Goal: Task Accomplishment & Management: Complete application form

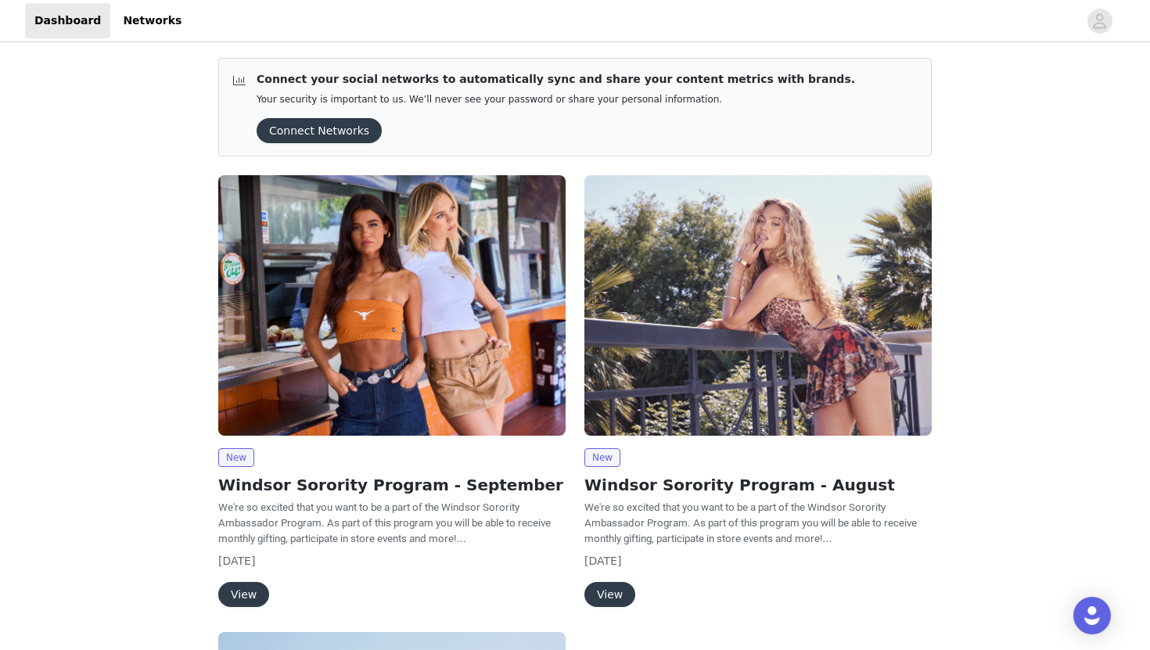
click at [247, 598] on button "View" at bounding box center [243, 594] width 51 height 25
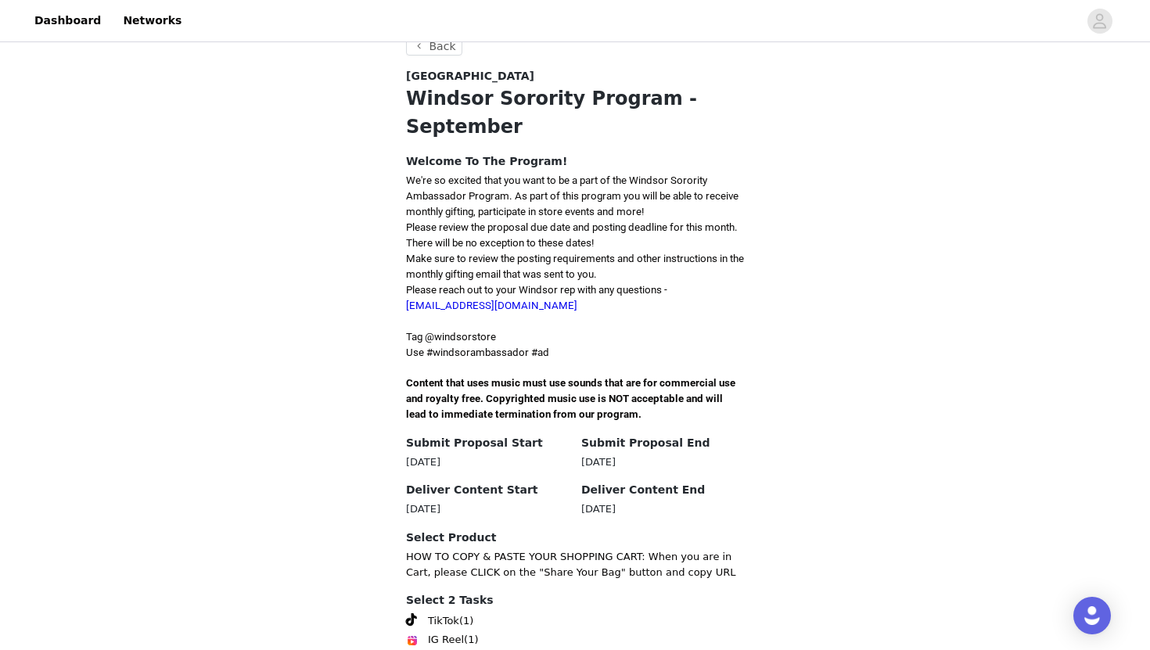
scroll to position [383, 0]
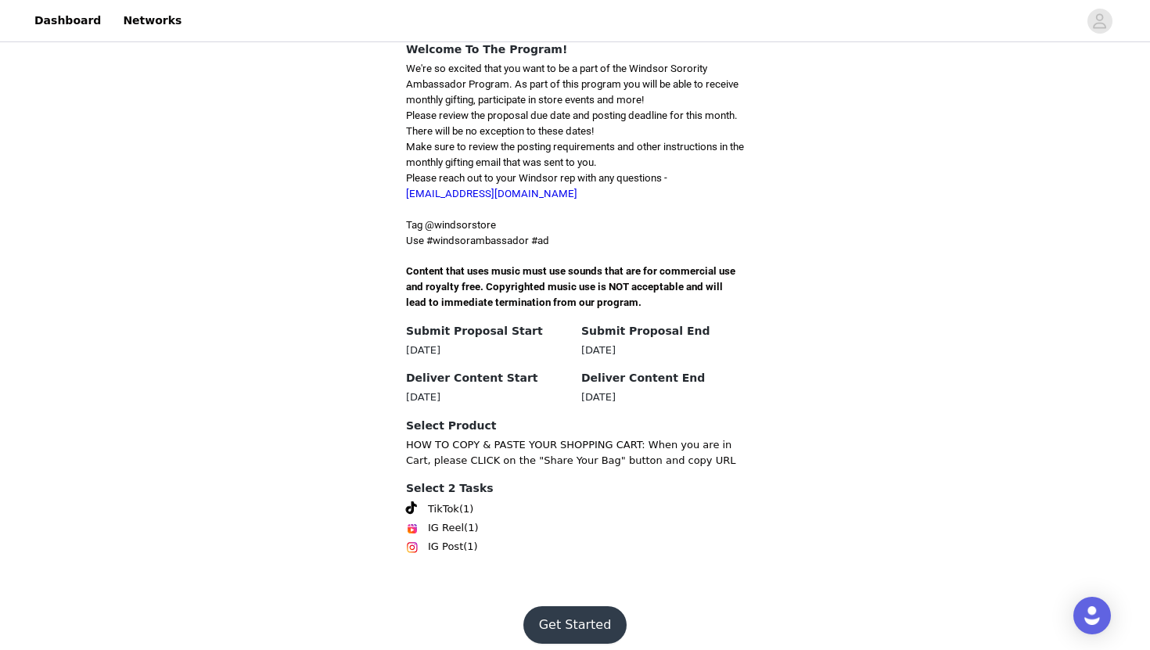
click at [560, 615] on button "Get Started" at bounding box center [575, 625] width 104 height 38
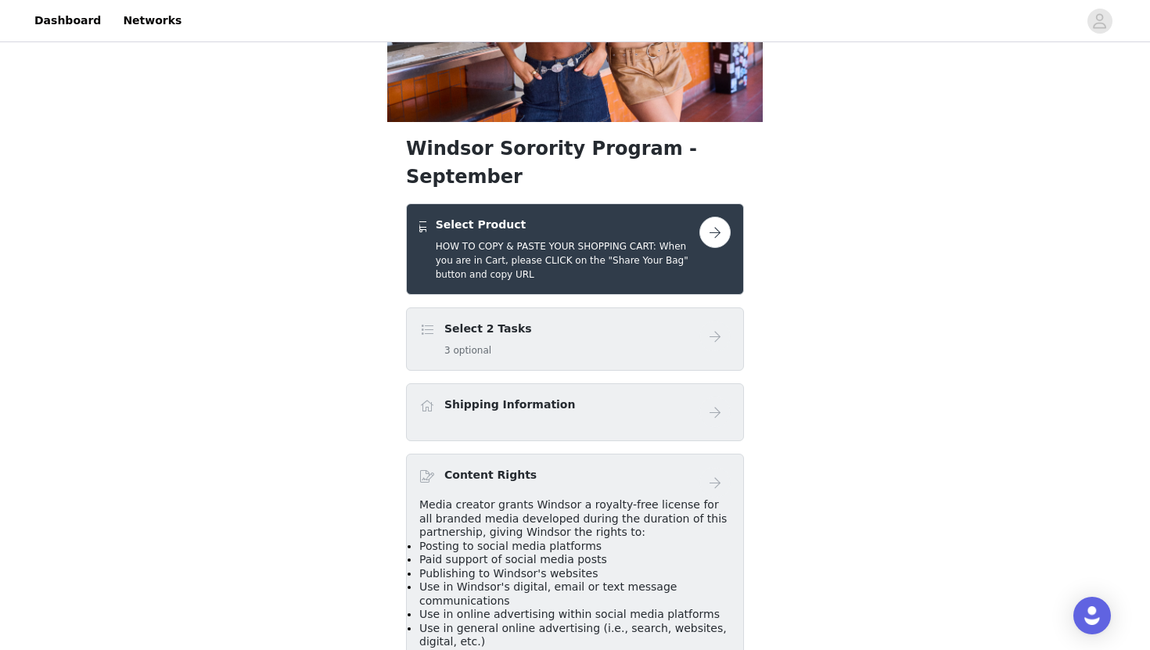
scroll to position [175, 0]
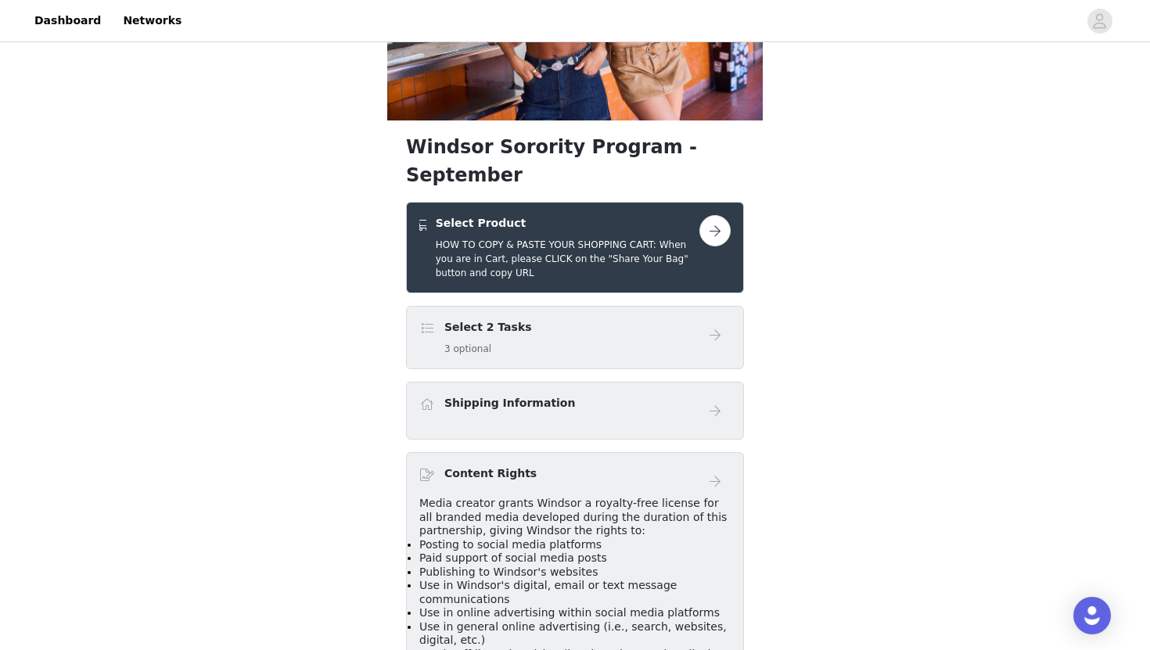
click at [707, 215] on button "button" at bounding box center [714, 230] width 31 height 31
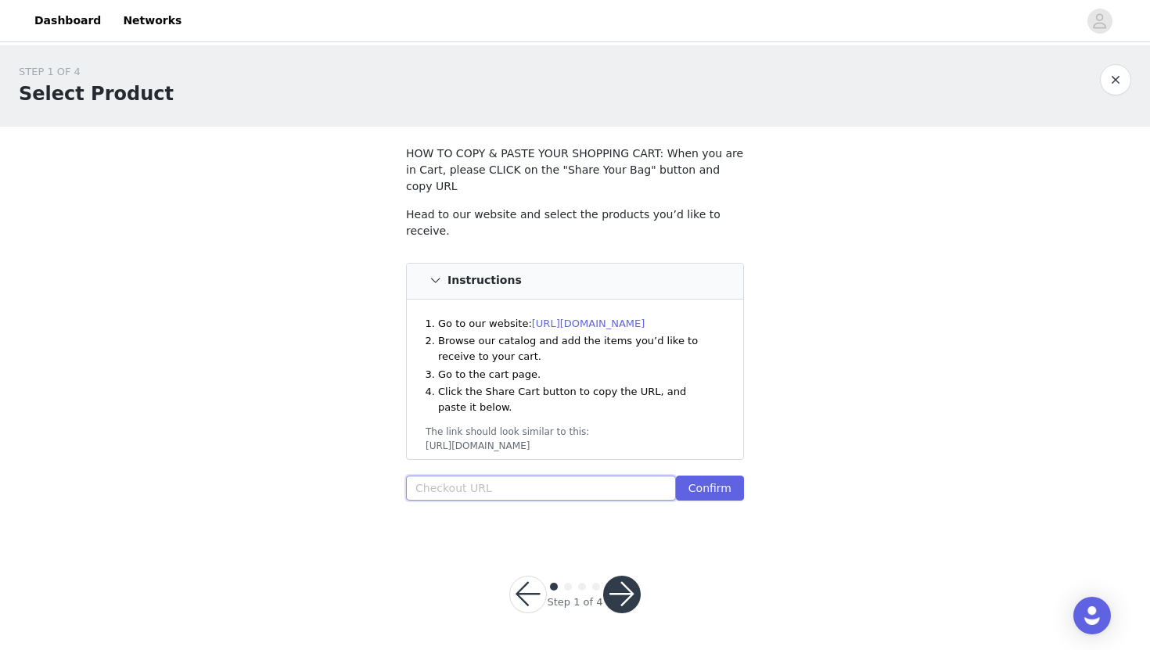
click at [476, 476] on input "text" at bounding box center [541, 488] width 270 height 25
paste input "[URL][DOMAIN_NAME]"
type input "[URL][DOMAIN_NAME]"
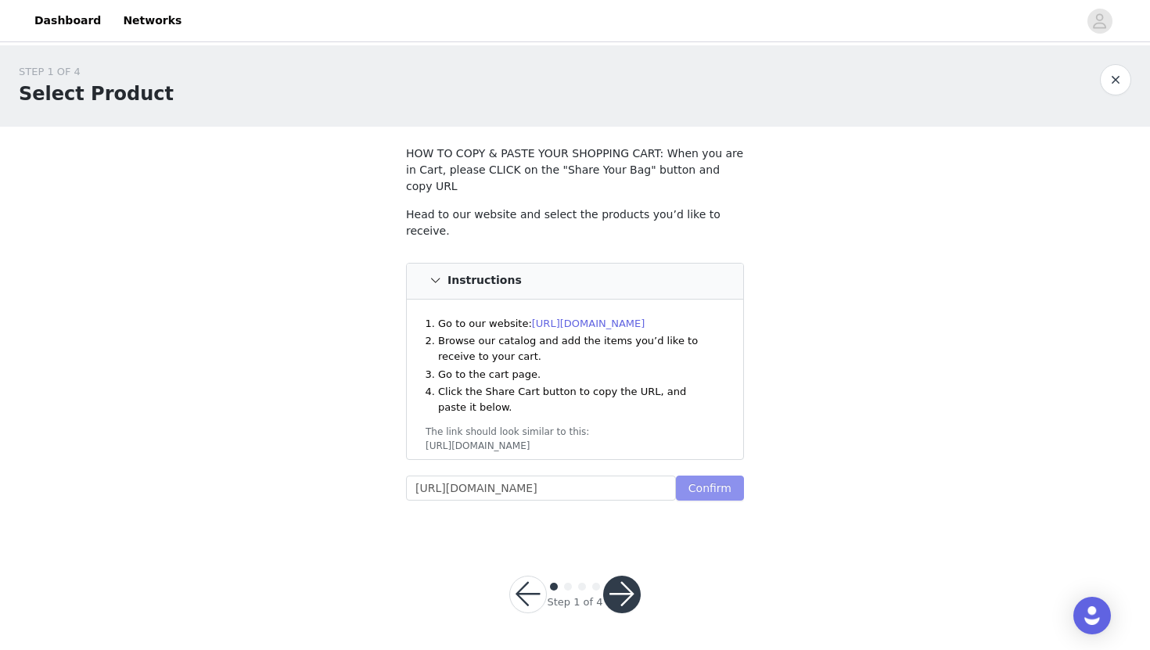
click at [709, 476] on button "Confirm" at bounding box center [710, 488] width 68 height 25
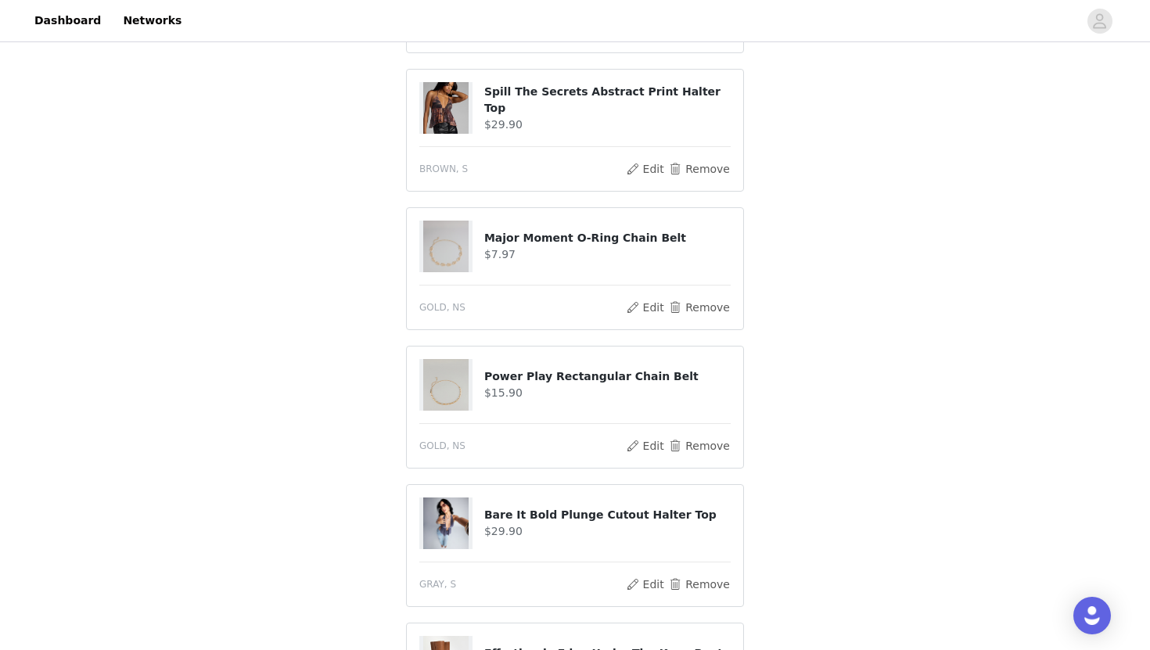
scroll to position [939, 0]
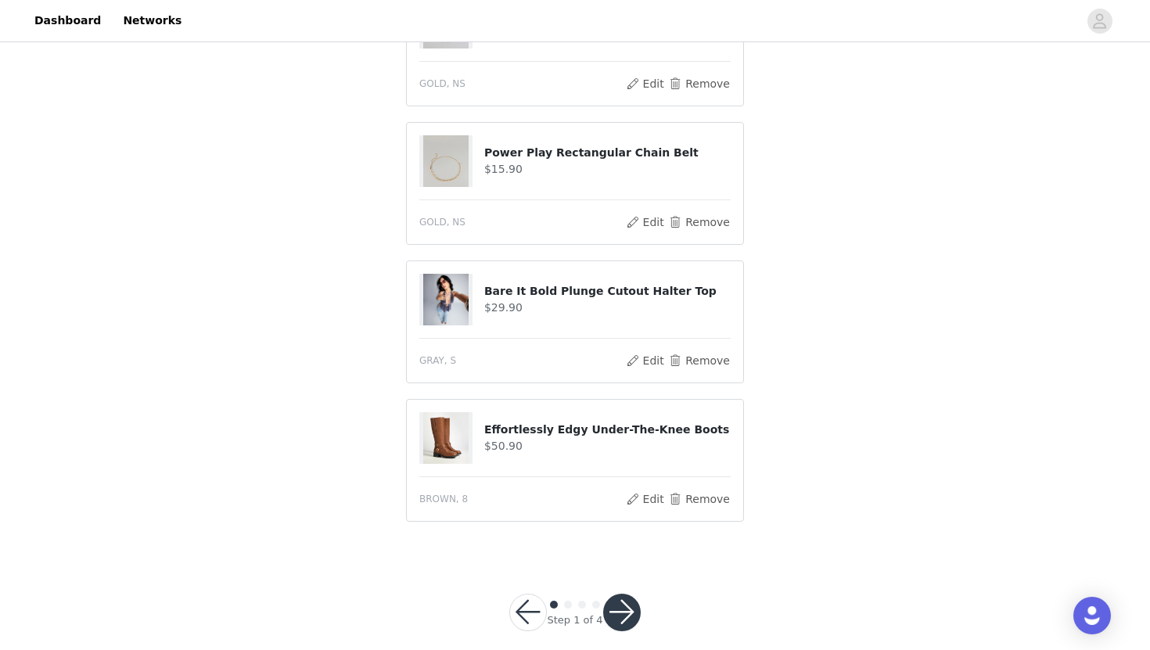
click at [625, 603] on button "button" at bounding box center [622, 613] width 38 height 38
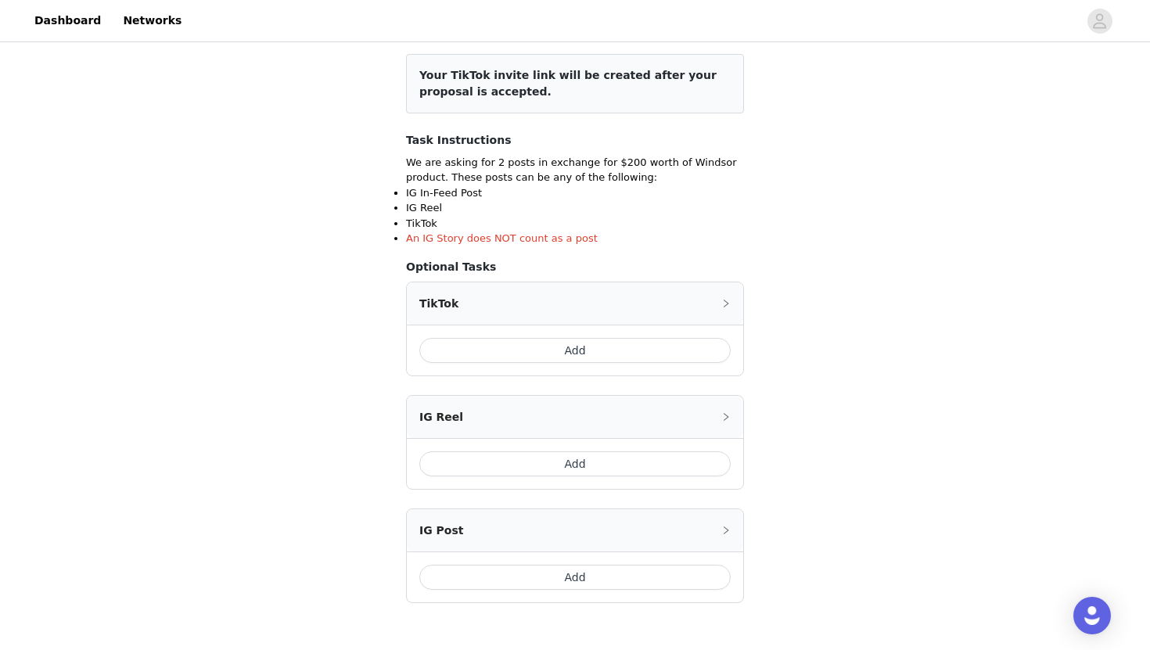
scroll to position [208, 0]
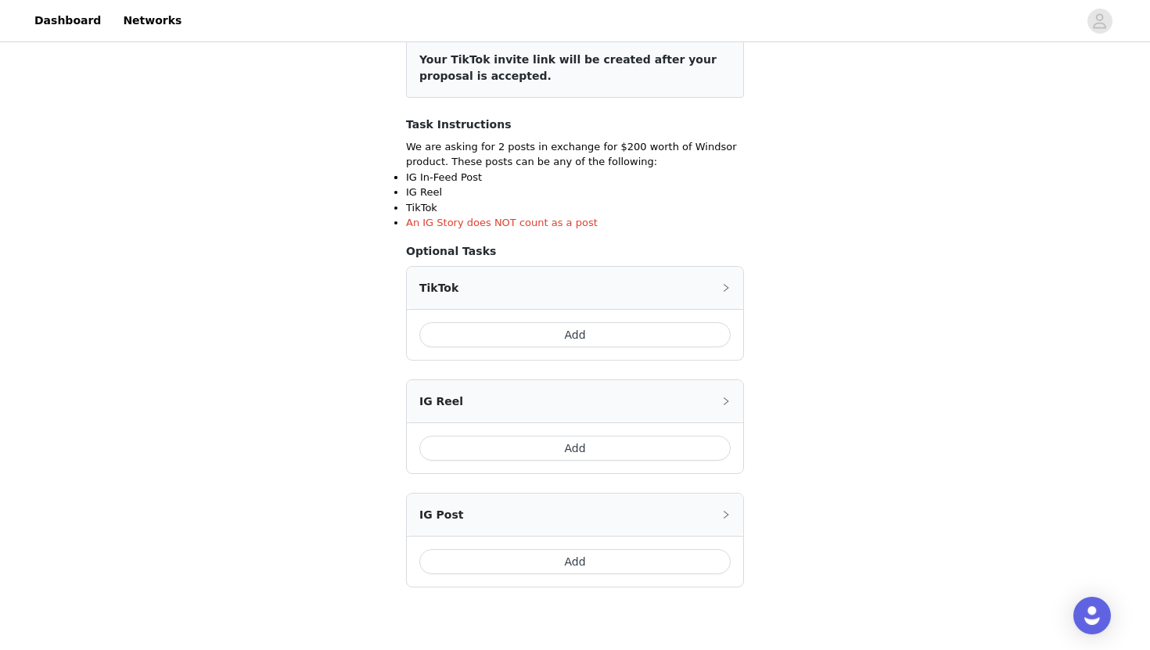
click at [612, 335] on button "Add" at bounding box center [574, 334] width 311 height 25
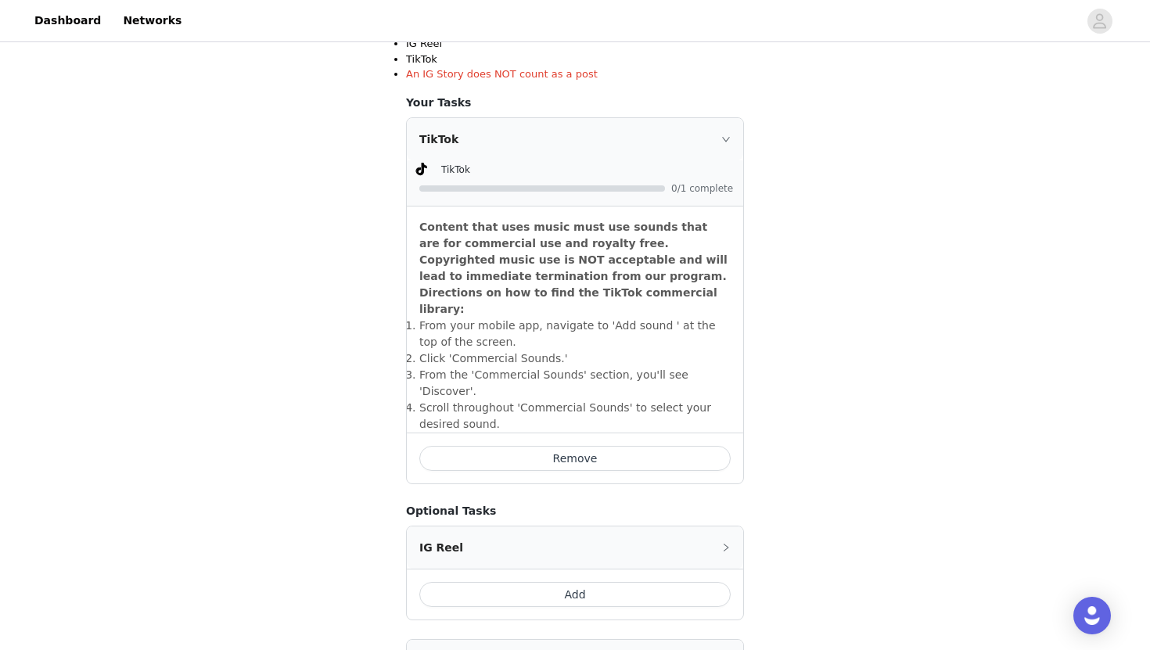
scroll to position [365, 0]
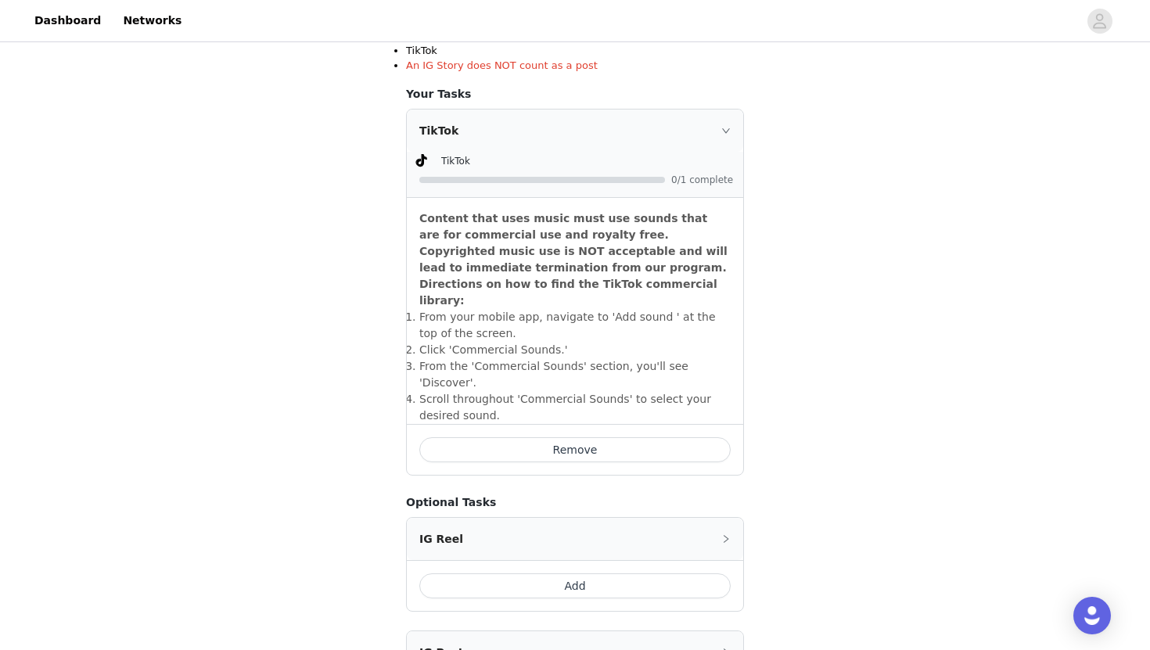
click at [638, 192] on div "TikTok 0/1 complete" at bounding box center [575, 175] width 336 height 45
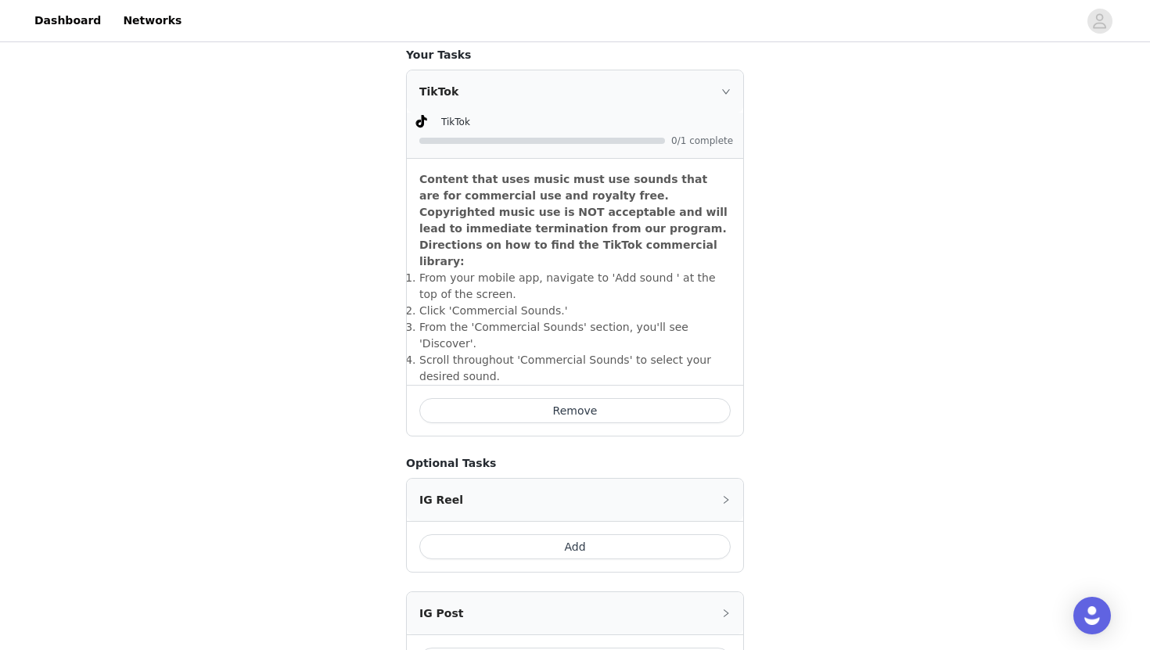
scroll to position [406, 0]
click at [793, 207] on div "STEP 2 OF 4 Select 2 Tasks Include the following in your post Hashtag in the ca…" at bounding box center [575, 180] width 1150 height 1083
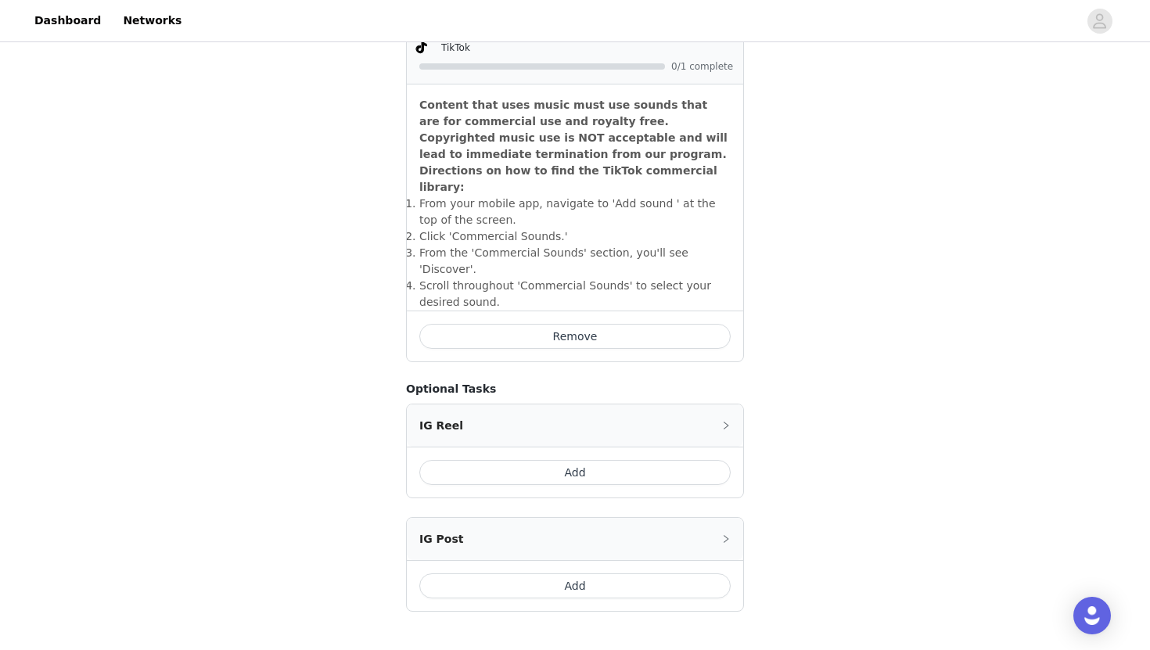
scroll to position [557, 0]
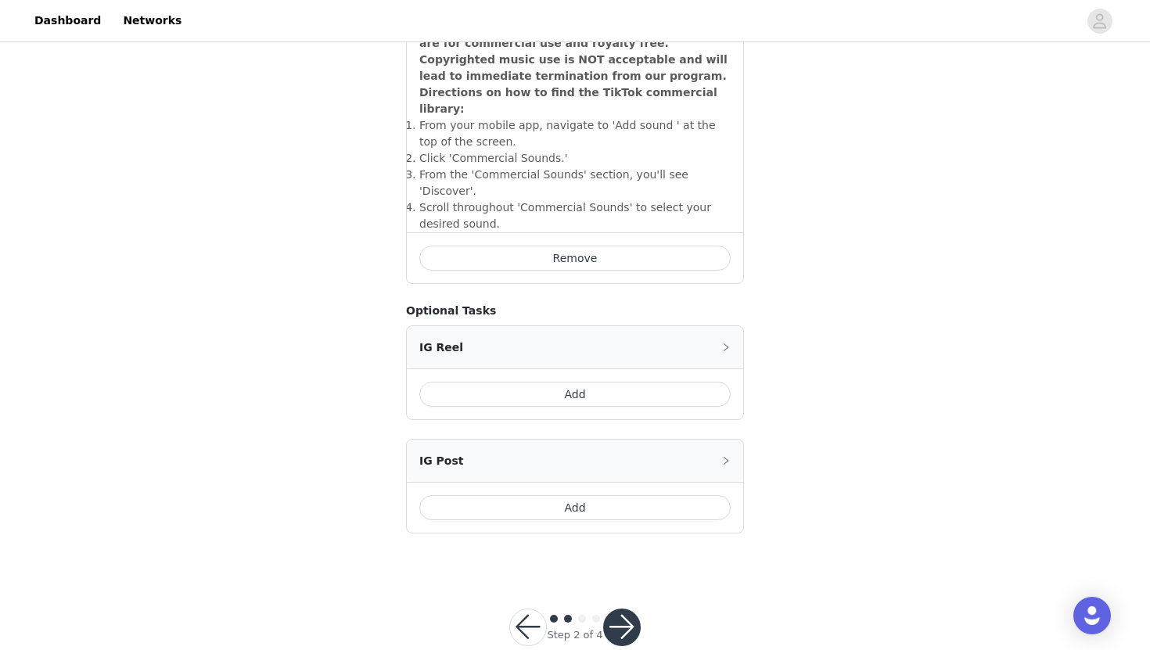
click at [586, 495] on button "Add" at bounding box center [574, 507] width 311 height 25
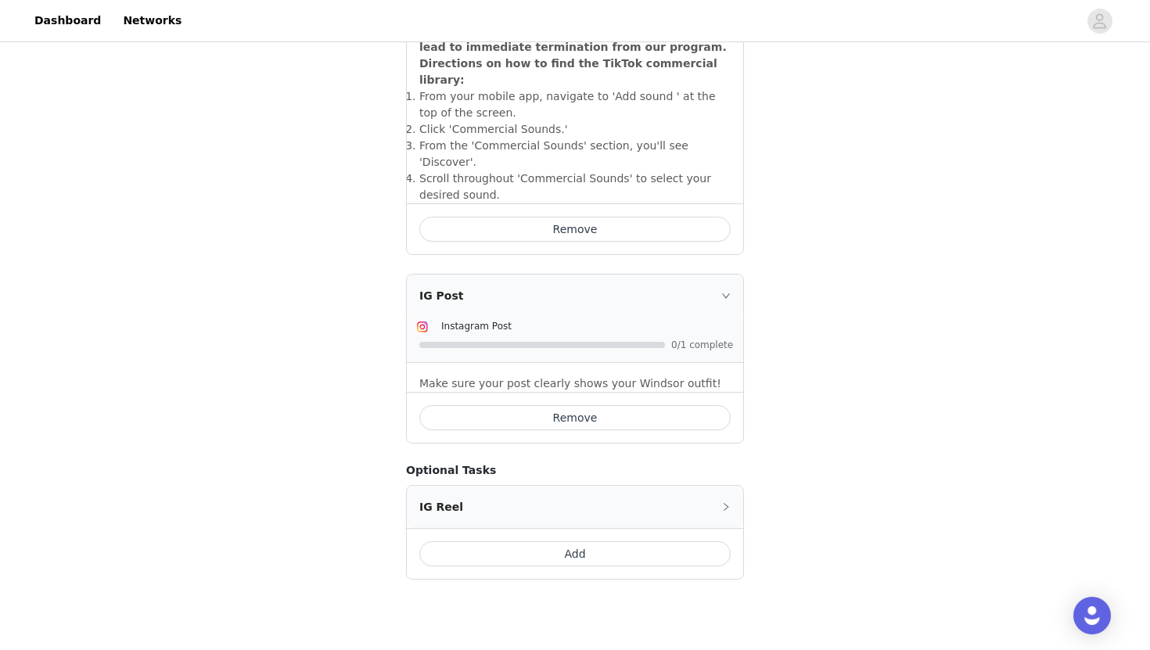
scroll to position [591, 0]
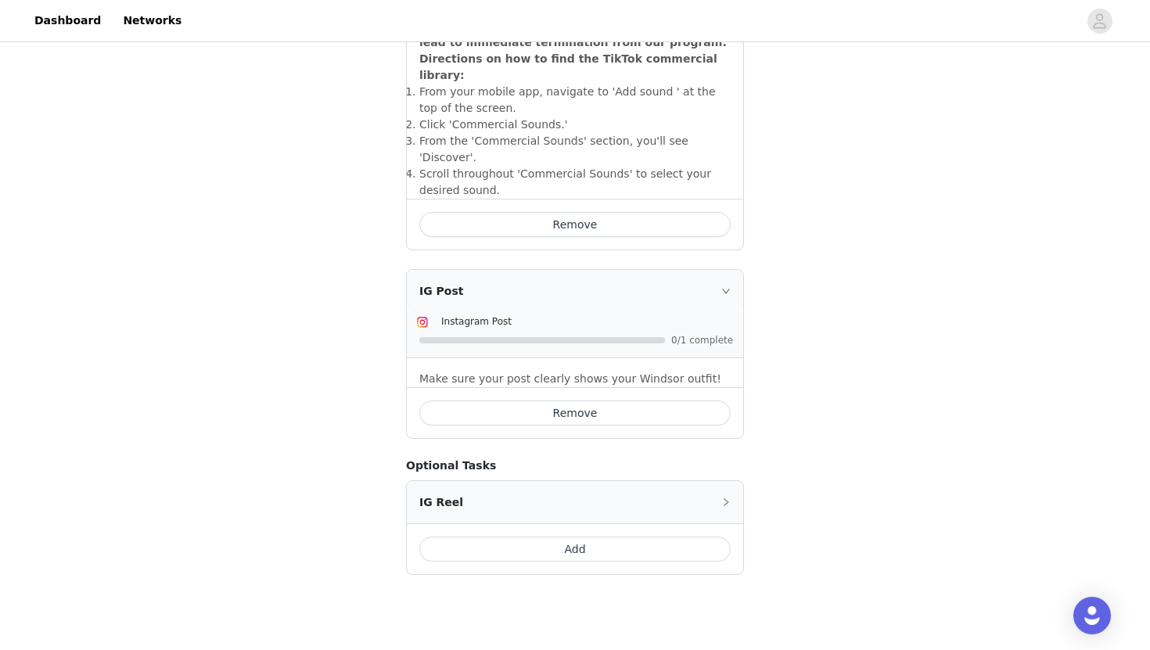
click at [609, 332] on div at bounding box center [576, 340] width 314 height 16
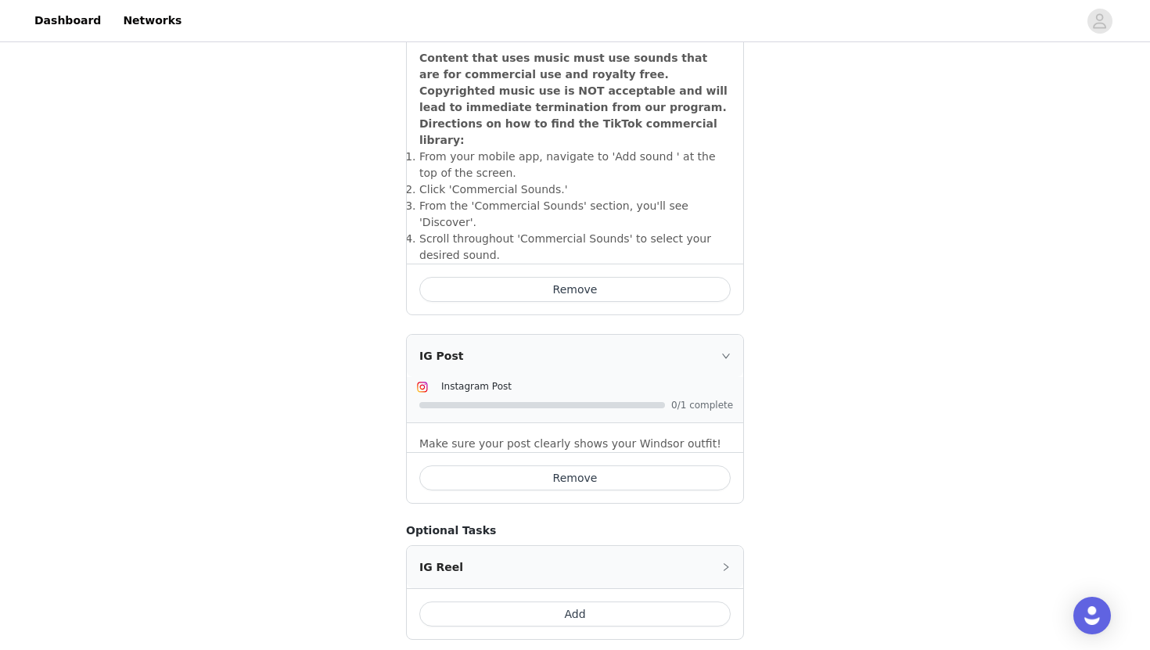
scroll to position [632, 0]
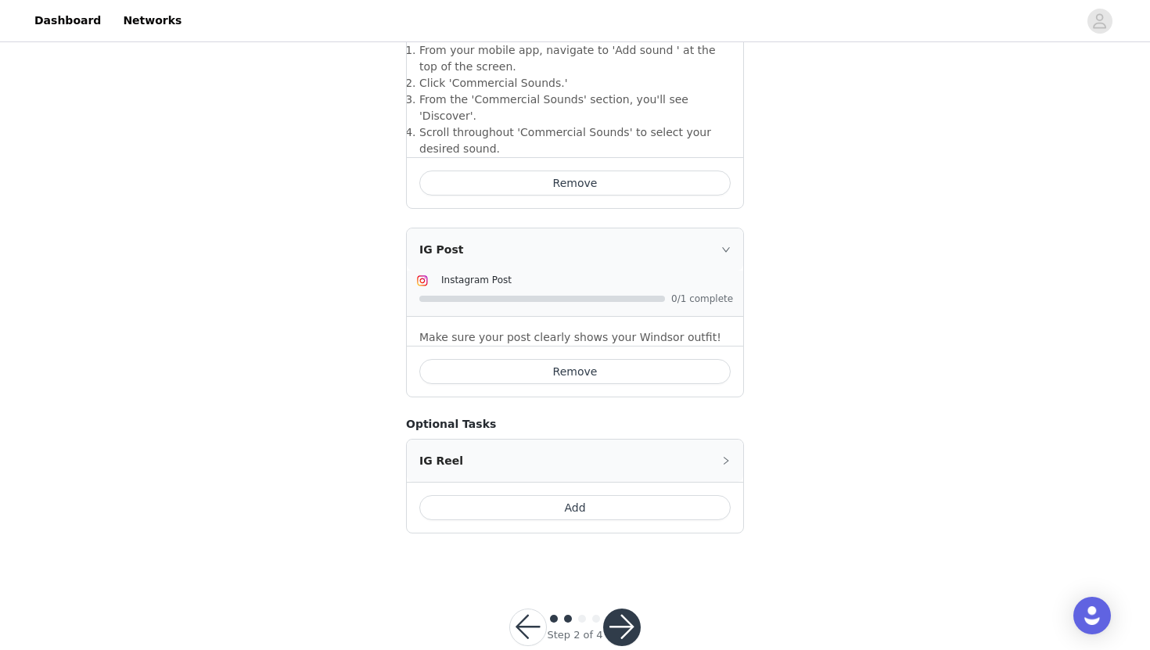
click at [619, 609] on button "button" at bounding box center [622, 628] width 38 height 38
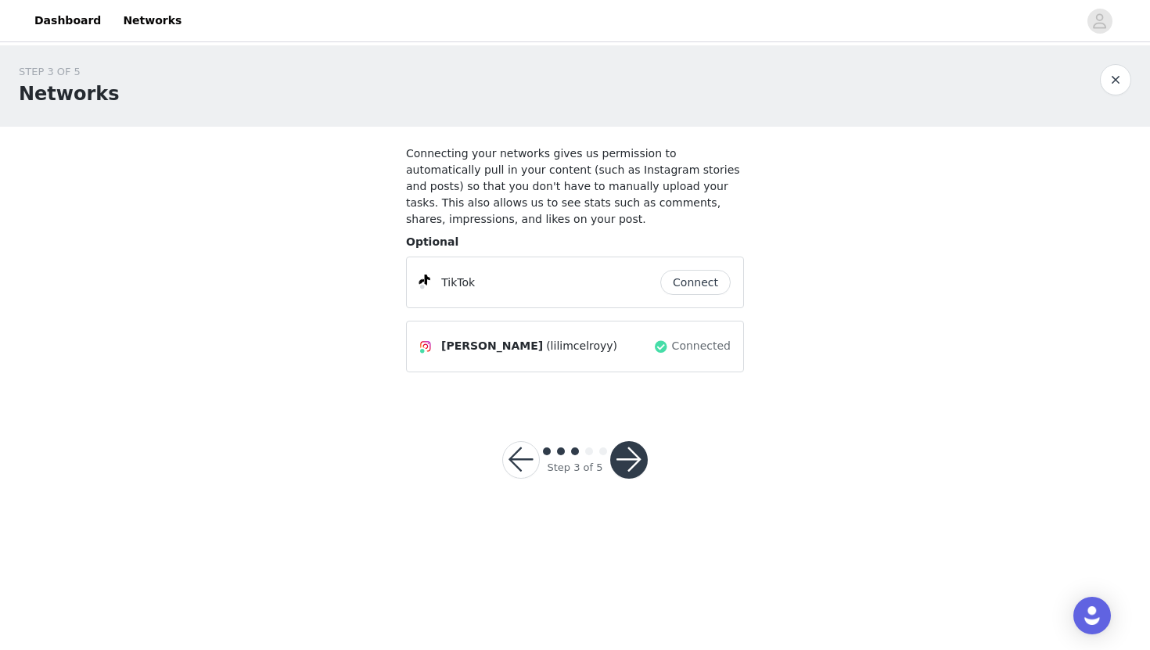
click at [688, 275] on button "Connect" at bounding box center [695, 282] width 70 height 25
click at [520, 464] on button "button" at bounding box center [521, 460] width 38 height 38
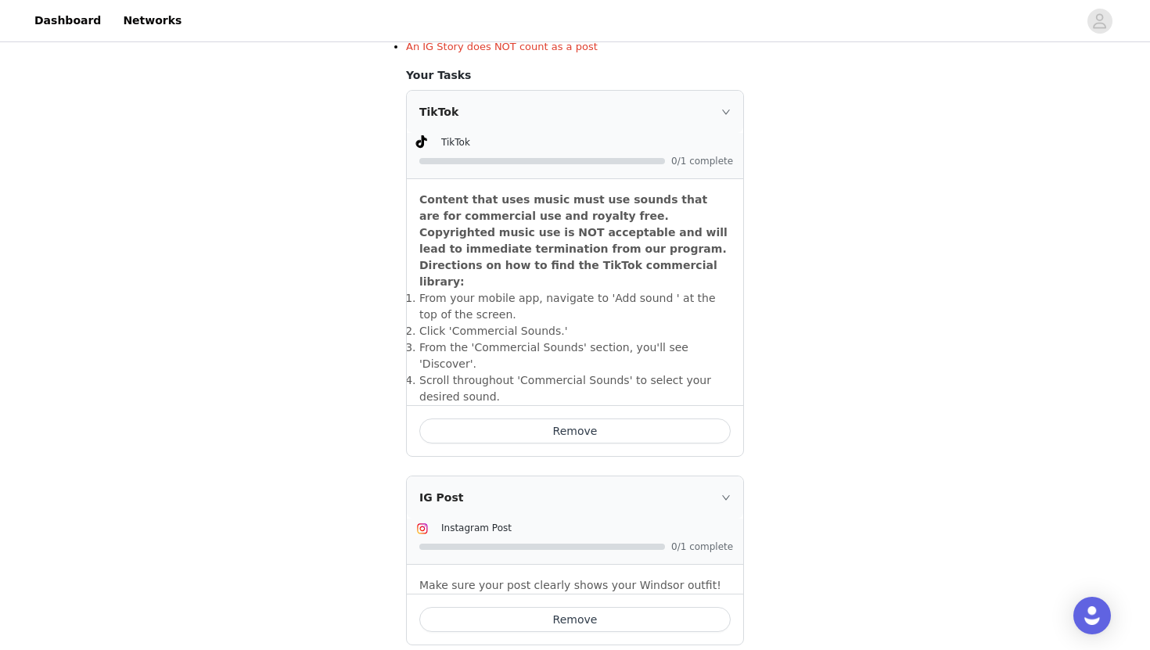
scroll to position [632, 0]
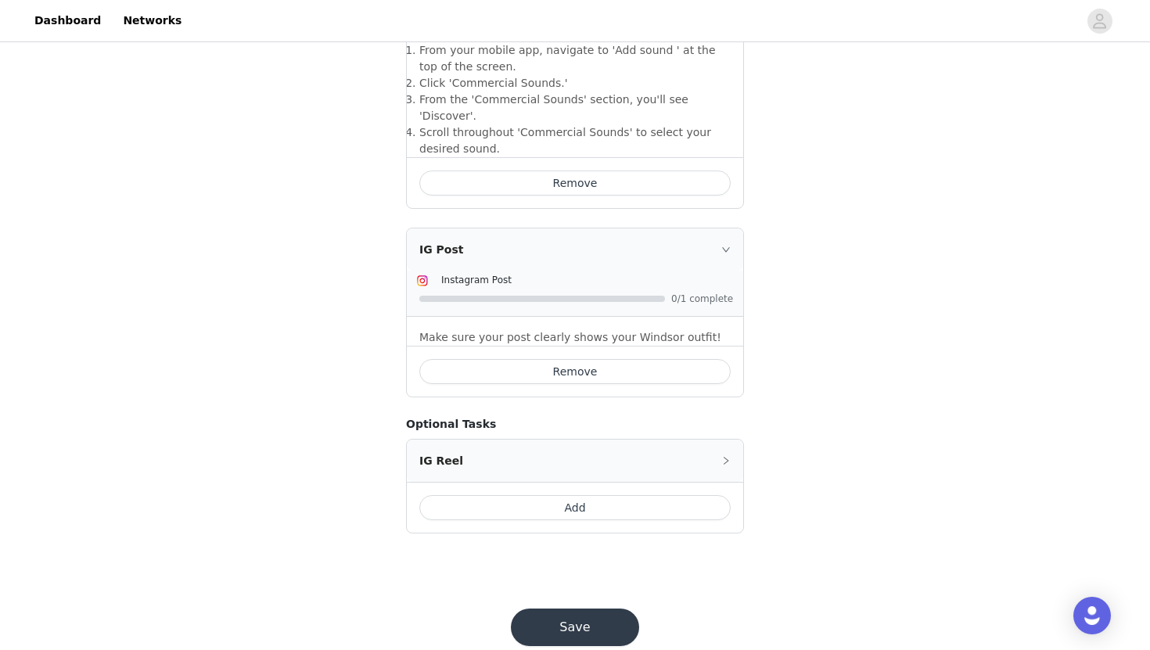
click at [569, 609] on button "Save" at bounding box center [575, 628] width 128 height 38
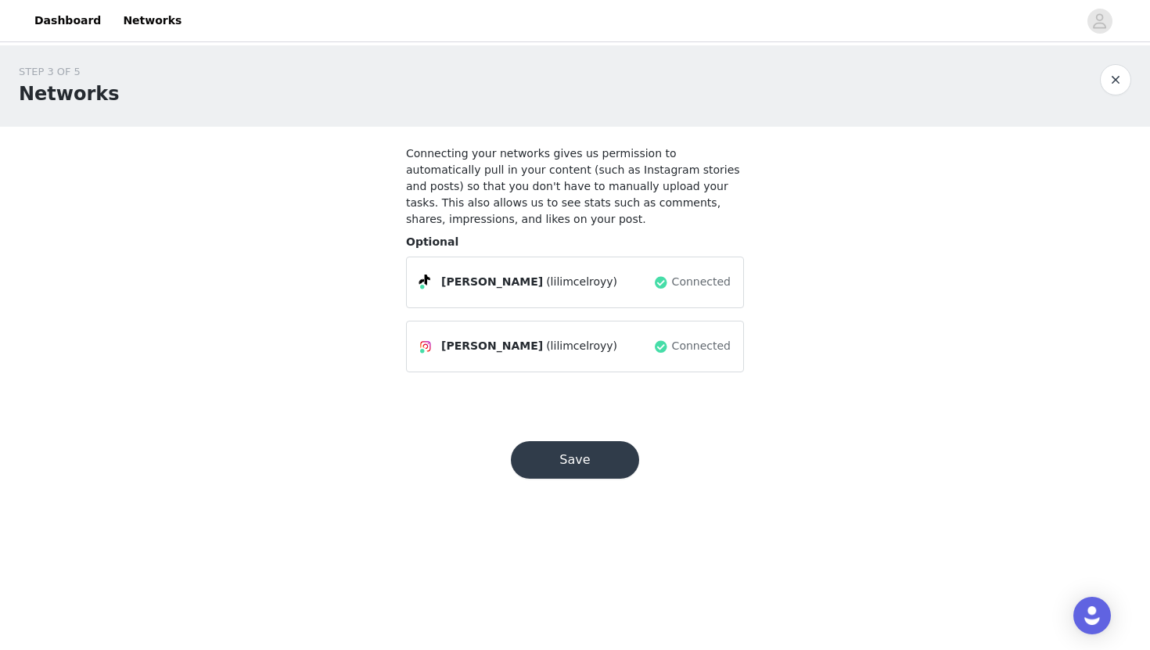
click at [674, 287] on div "Connected" at bounding box center [691, 282] width 77 height 25
click at [563, 456] on button "Save" at bounding box center [575, 460] width 128 height 38
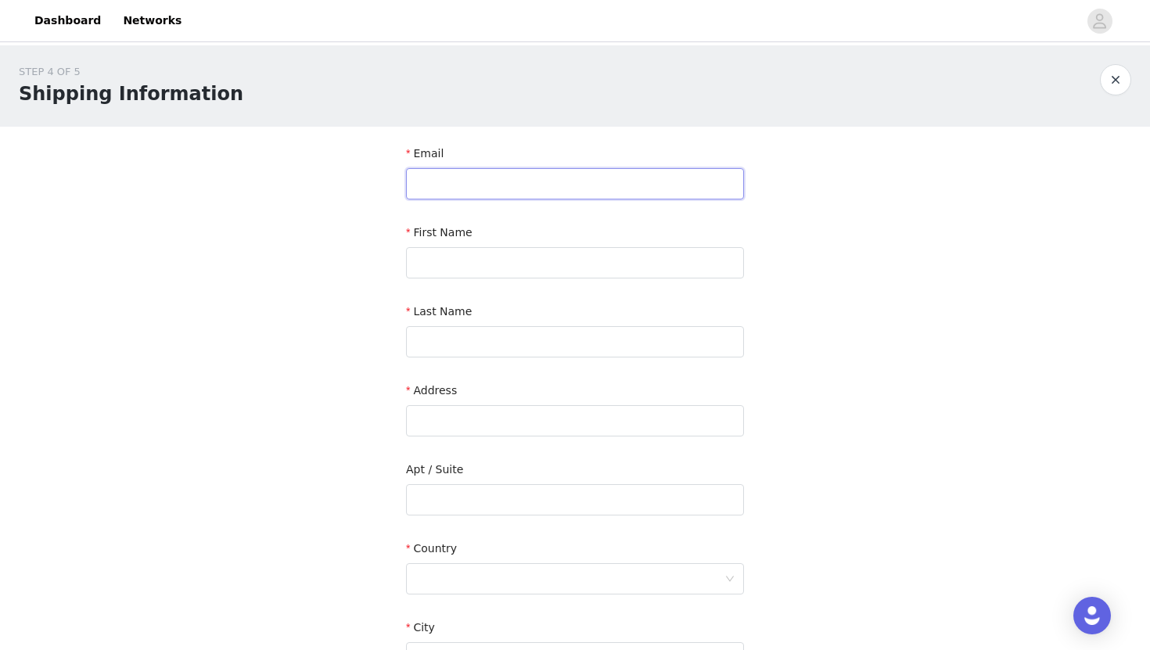
click at [533, 180] on input "text" at bounding box center [575, 183] width 338 height 31
type input "[EMAIL_ADDRESS][DOMAIN_NAME]"
type input "[PERSON_NAME]"
type input "[STREET_ADDRESS]"
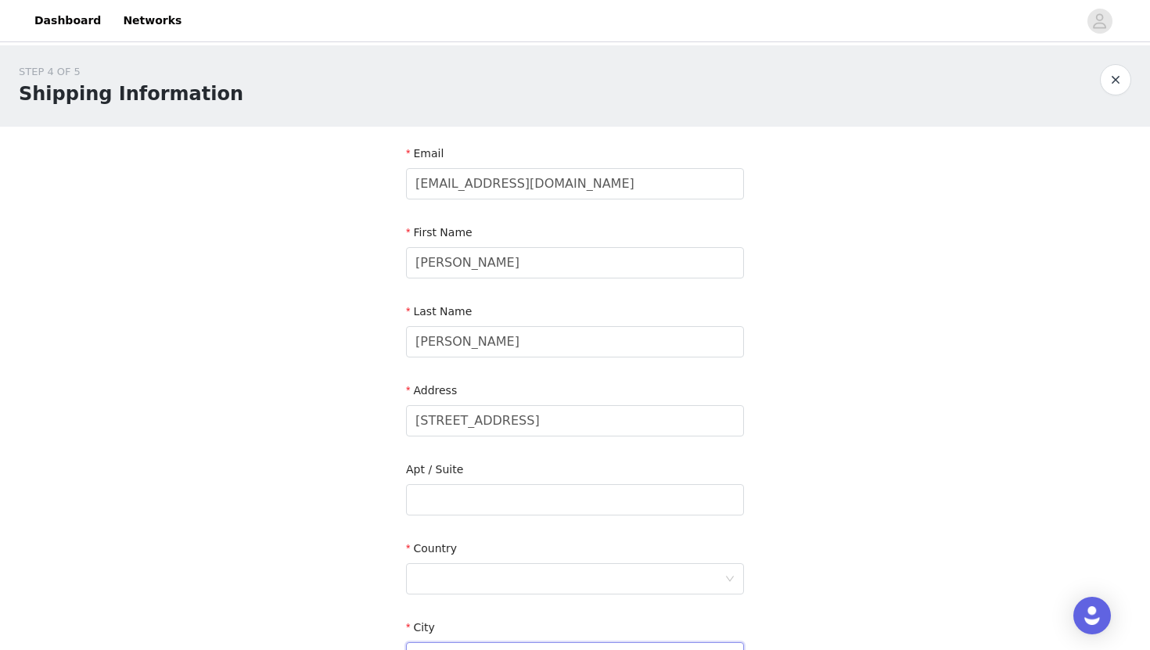
type input "Tallahassee"
type input "32304"
type input "8329631924"
drag, startPoint x: 612, startPoint y: 431, endPoint x: 401, endPoint y: 411, distance: 211.4
click at [401, 411] on section "Email [EMAIL_ADDRESS][DOMAIN_NAME] First Name [PERSON_NAME] Last Name [PERSON_N…" at bounding box center [574, 501] width 375 height 749
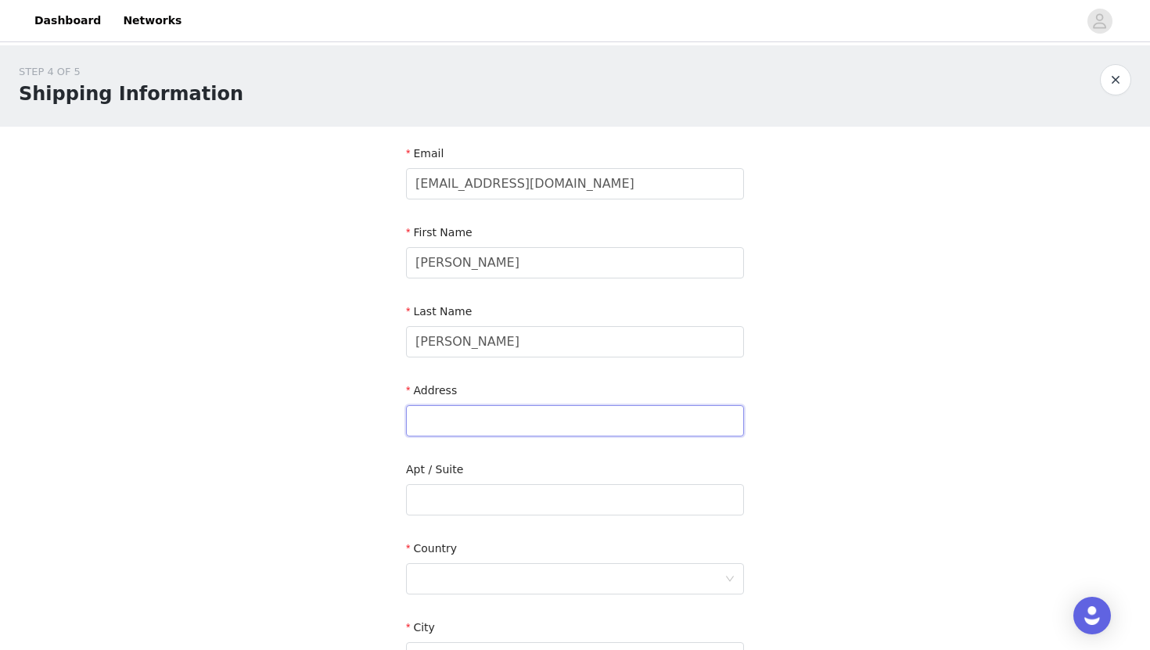
type input "2"
type input "[STREET_ADDRESS][PERSON_NAME]"
click at [509, 497] on input "text" at bounding box center [575, 499] width 338 height 31
click at [491, 566] on div at bounding box center [569, 579] width 309 height 30
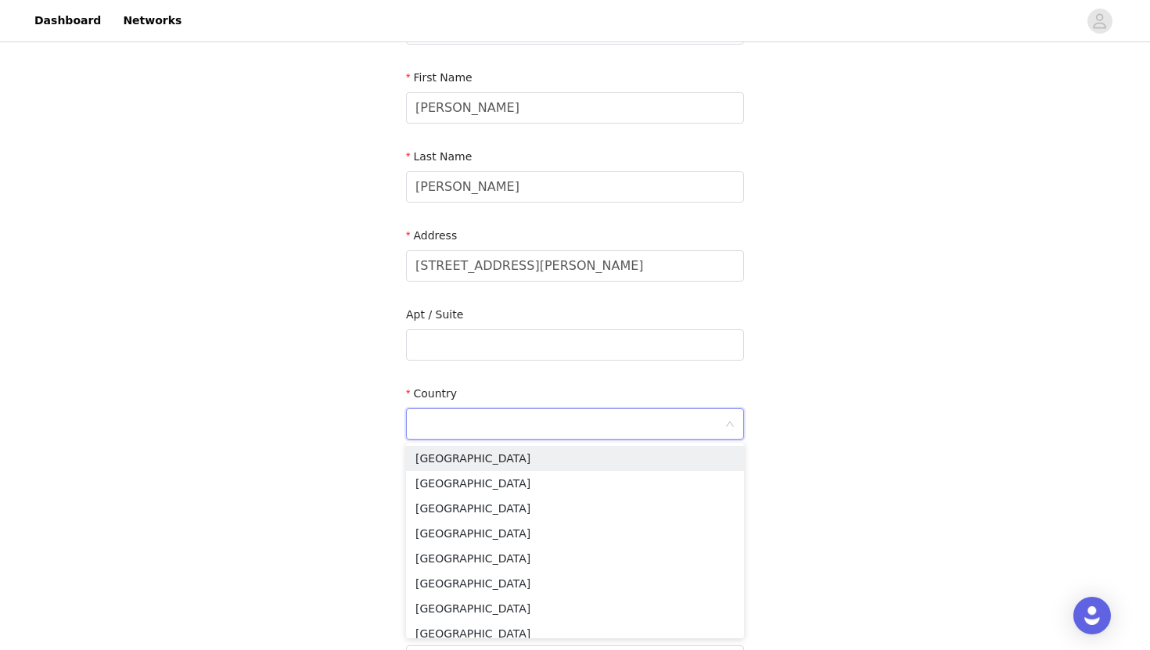
scroll to position [167, 0]
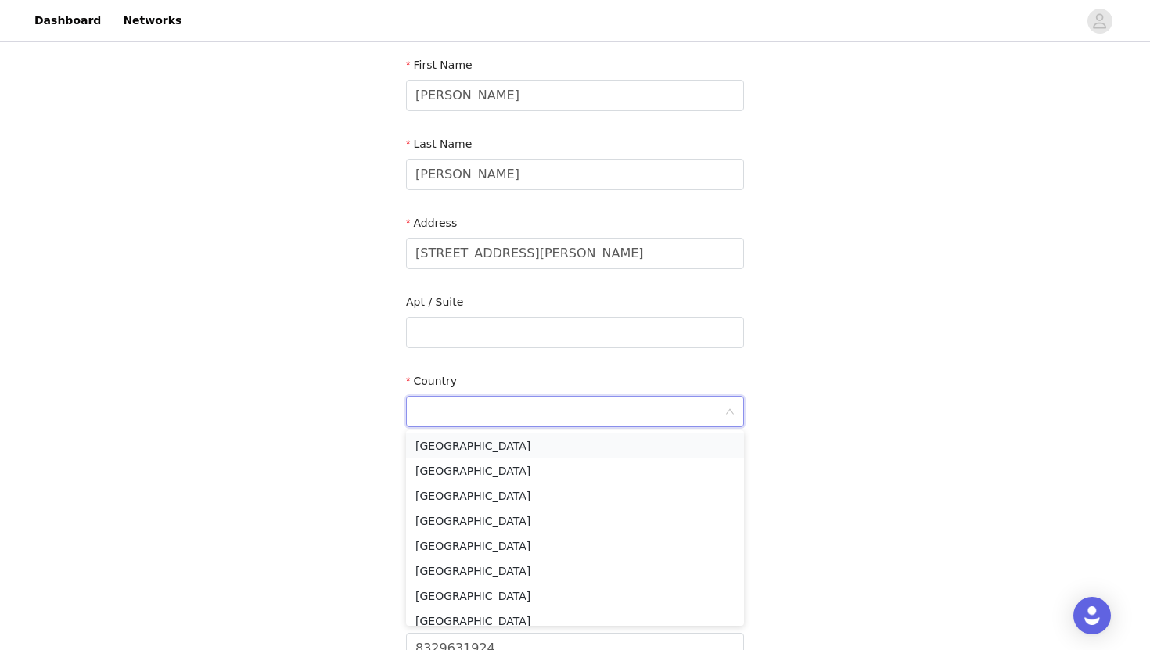
click at [489, 439] on li "[GEOGRAPHIC_DATA]" at bounding box center [575, 445] width 338 height 25
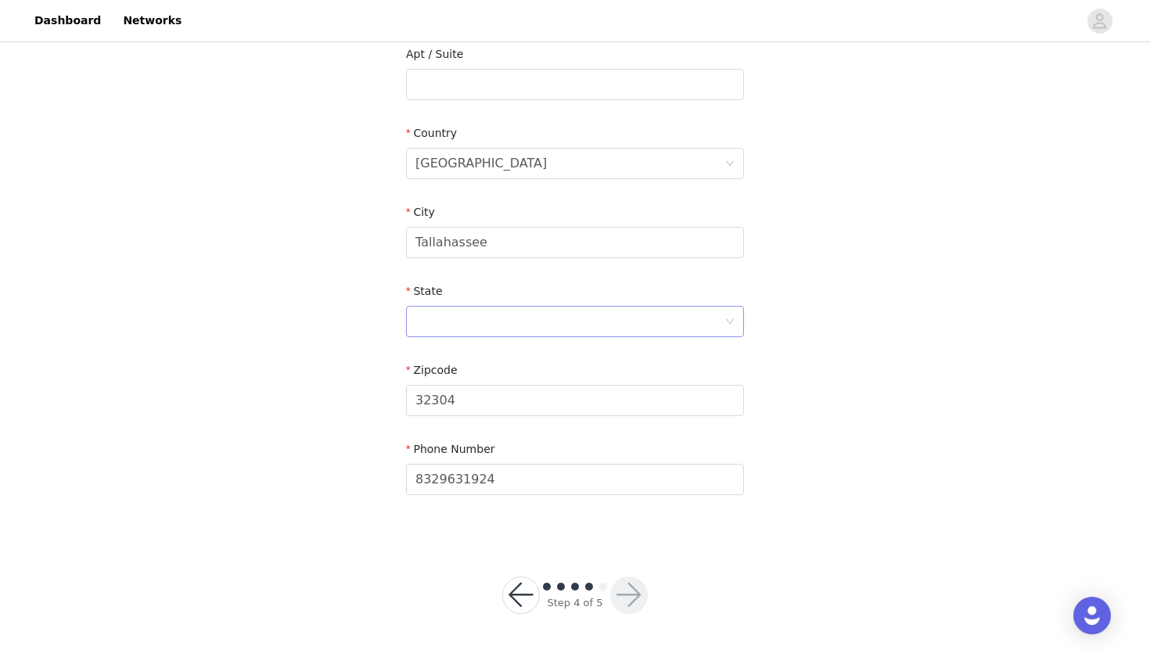
scroll to position [416, 0]
click at [479, 318] on div at bounding box center [569, 321] width 309 height 30
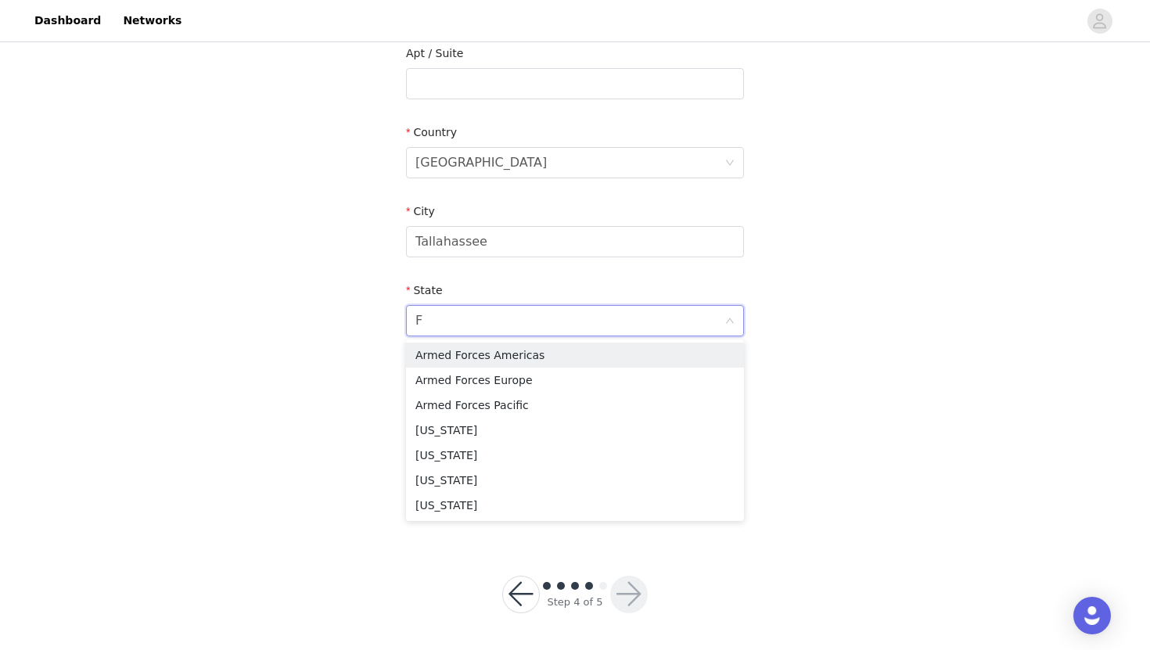
type input "Fl"
click at [475, 360] on li "[US_STATE]" at bounding box center [575, 355] width 338 height 25
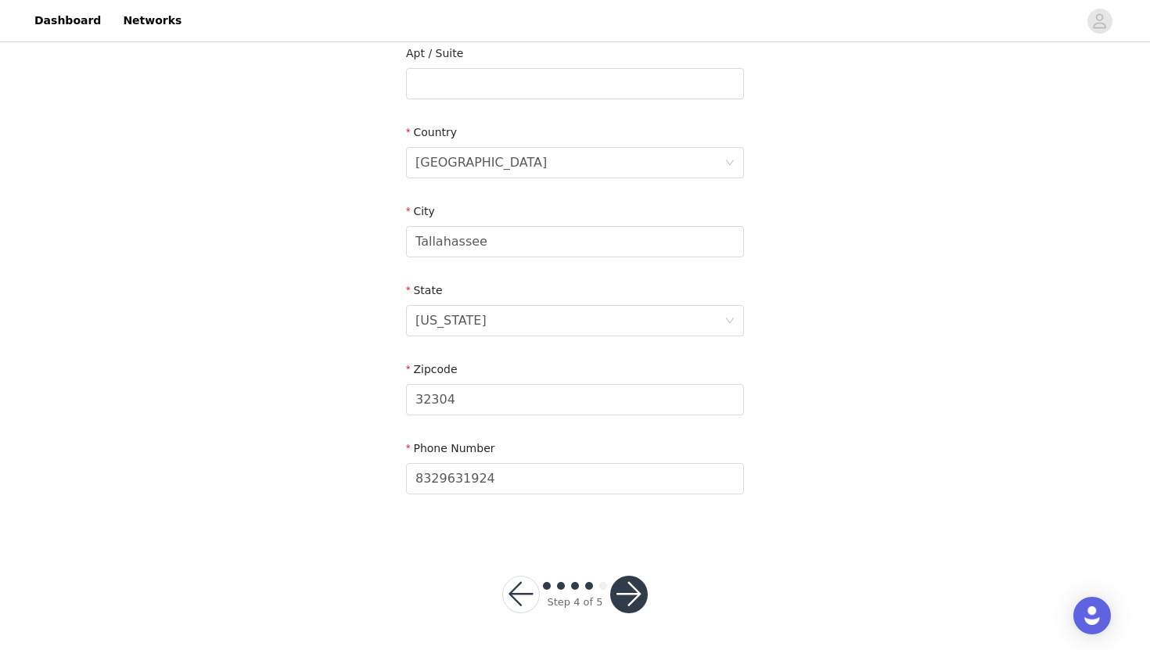
click at [365, 356] on div "STEP 4 OF 5 Shipping Information Email [EMAIL_ADDRESS][DOMAIN_NAME] First Name …" at bounding box center [575, 83] width 1150 height 909
click at [633, 585] on button "button" at bounding box center [629, 595] width 38 height 38
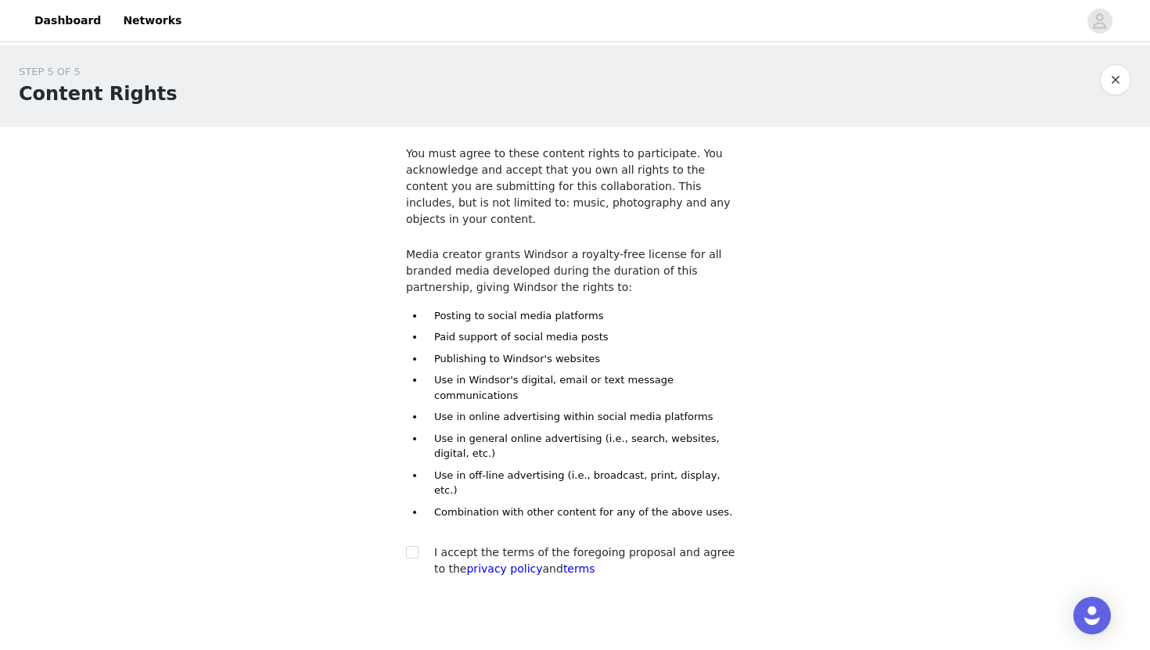
scroll to position [37, 0]
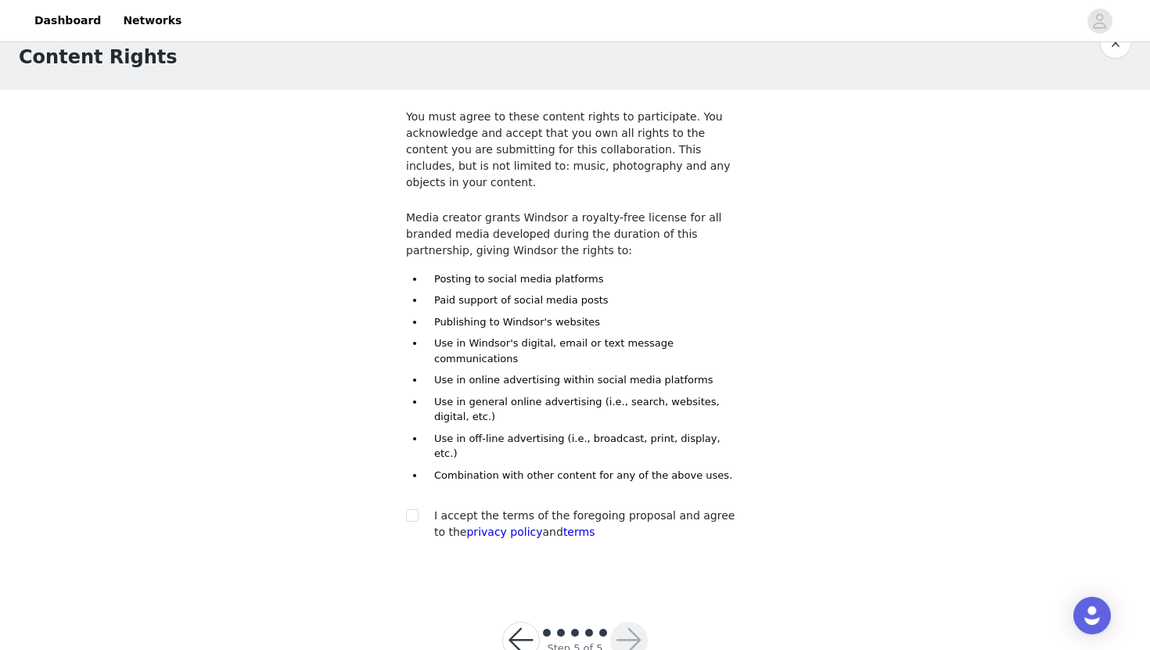
click at [503, 459] on div "You must agree to these content rights to participate. You acknowledge and acce…" at bounding box center [575, 328] width 338 height 439
click at [503, 509] on span "I accept the terms of the foregoing proposal and agree to the privacy policy an…" at bounding box center [584, 523] width 300 height 29
click at [415, 509] on input "checkbox" at bounding box center [411, 514] width 11 height 11
checkbox input "true"
click at [630, 622] on button "button" at bounding box center [629, 641] width 38 height 38
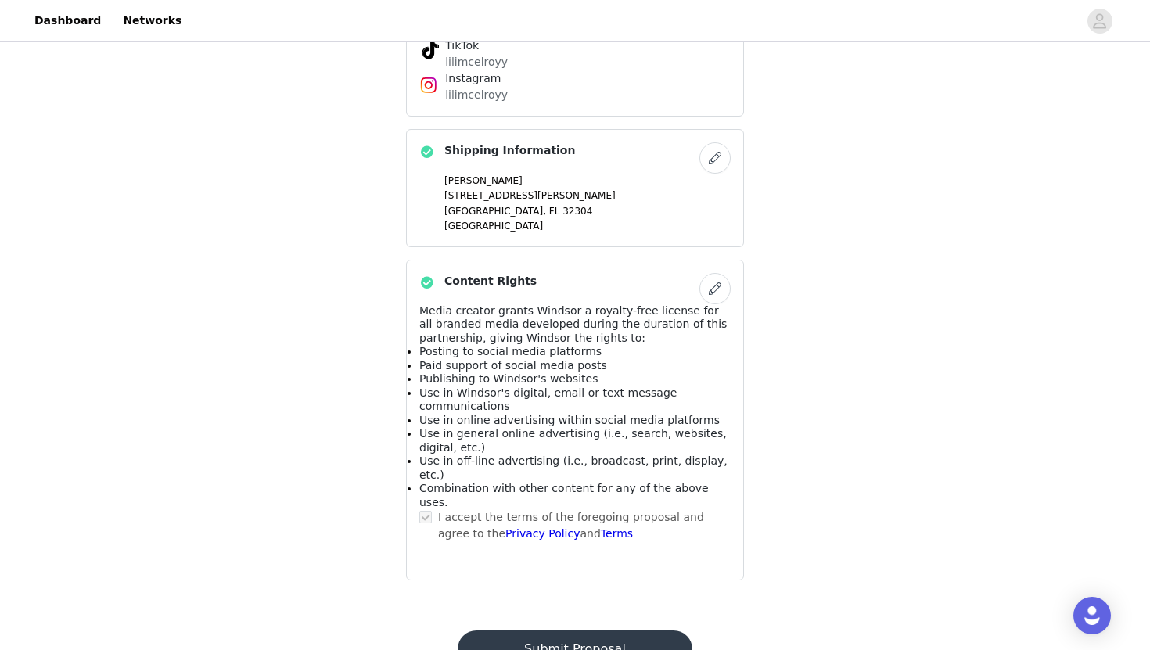
scroll to position [1041, 0]
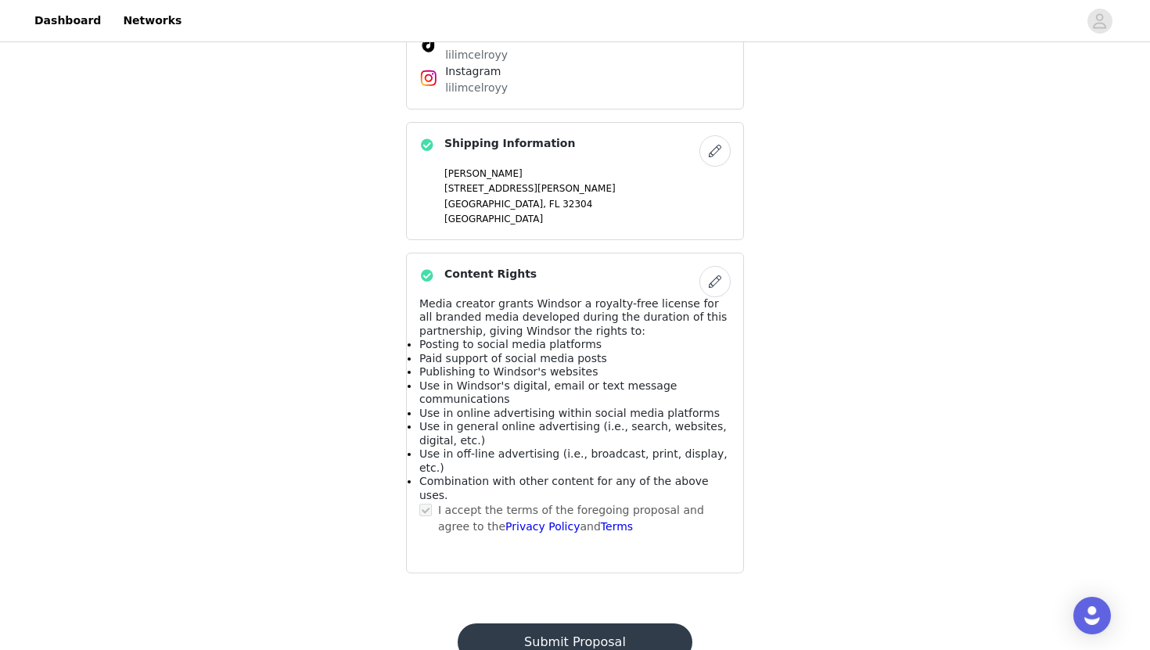
click at [614, 623] on button "Submit Proposal" at bounding box center [575, 642] width 234 height 38
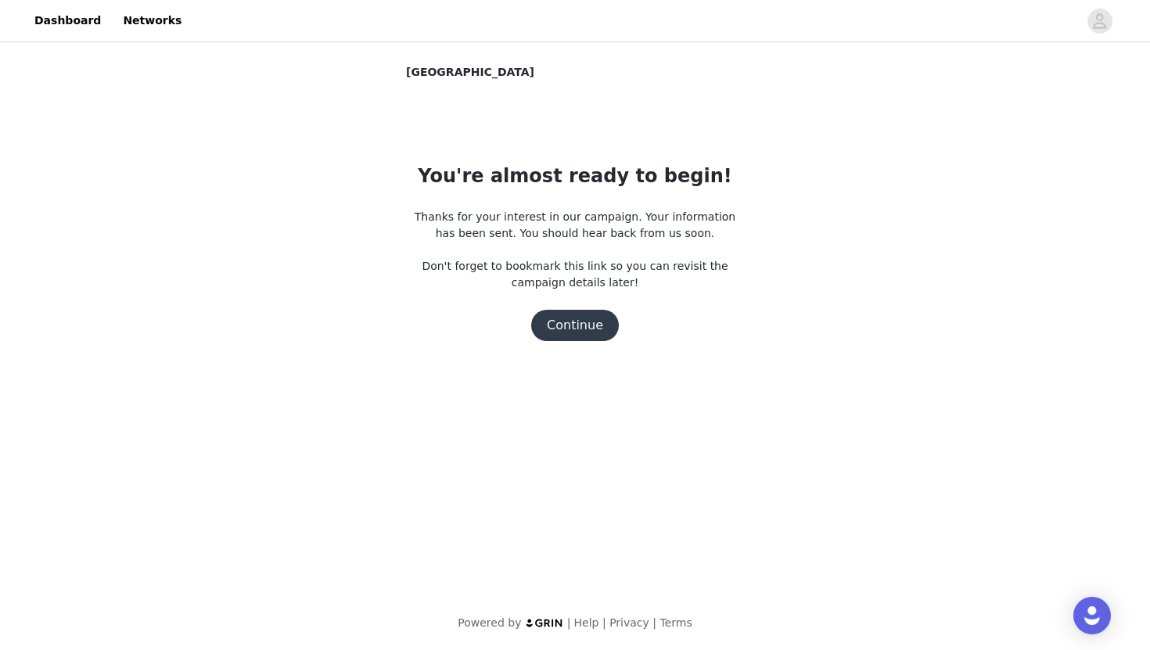
scroll to position [0, 0]
click at [602, 321] on button "Continue" at bounding box center [575, 325] width 88 height 31
